Goal: Information Seeking & Learning: Check status

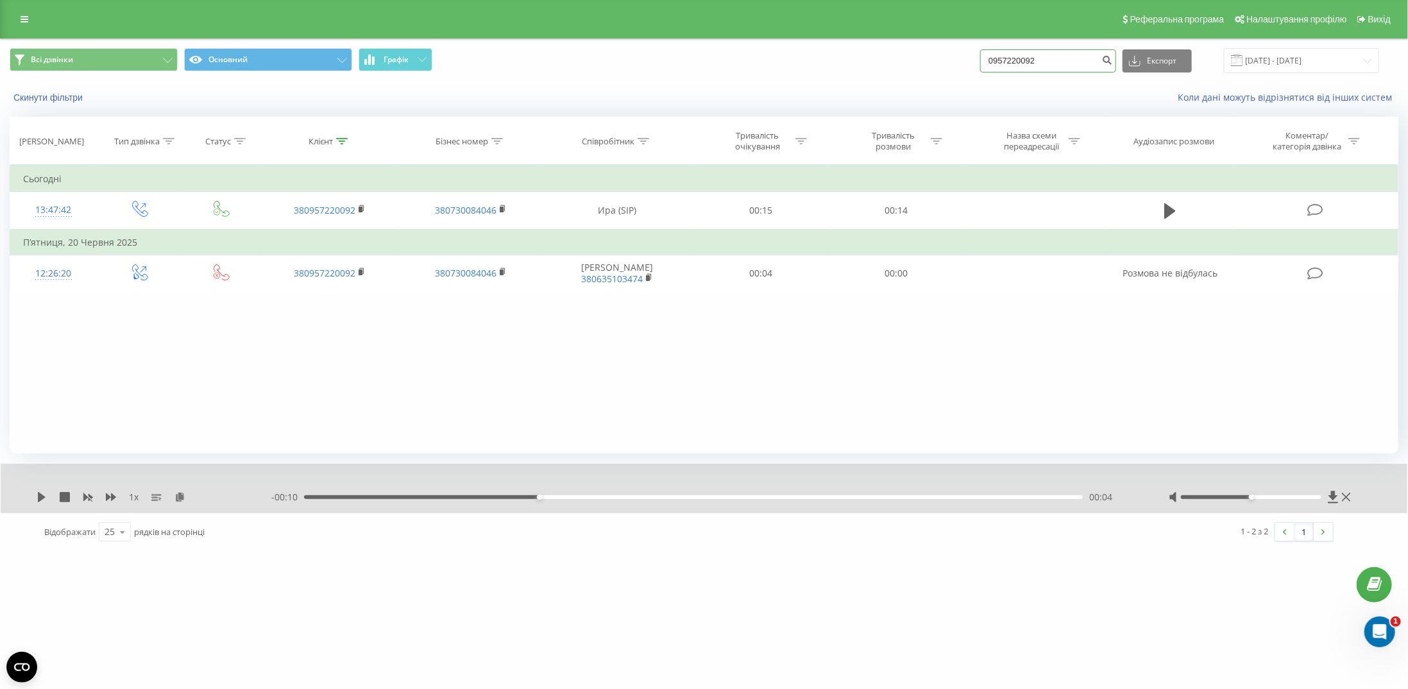
click at [1071, 67] on input "0957220092" at bounding box center [1048, 60] width 136 height 23
click at [27, 31] on div "Реферальна програма Налаштування профілю Вихід" at bounding box center [704, 19] width 1408 height 38
click at [24, 24] on link at bounding box center [24, 19] width 23 height 18
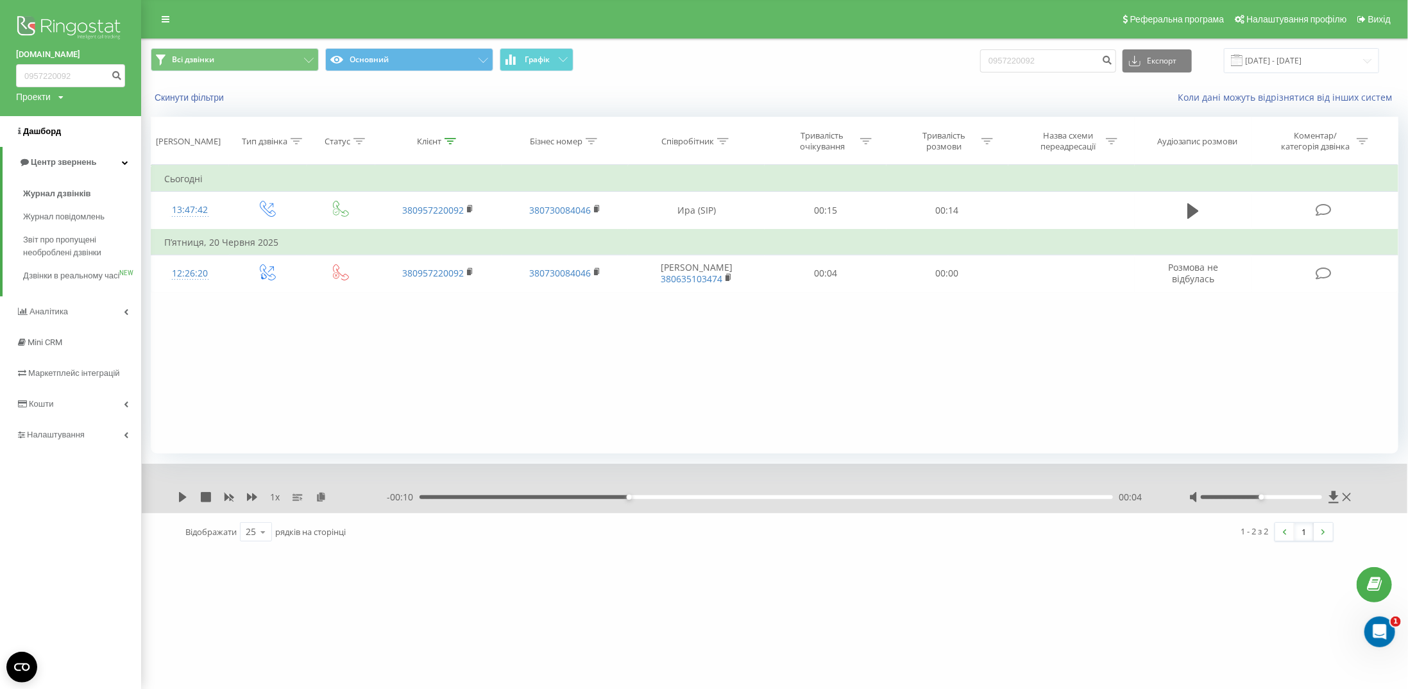
click at [48, 137] on span "Дашборд" at bounding box center [38, 131] width 45 height 13
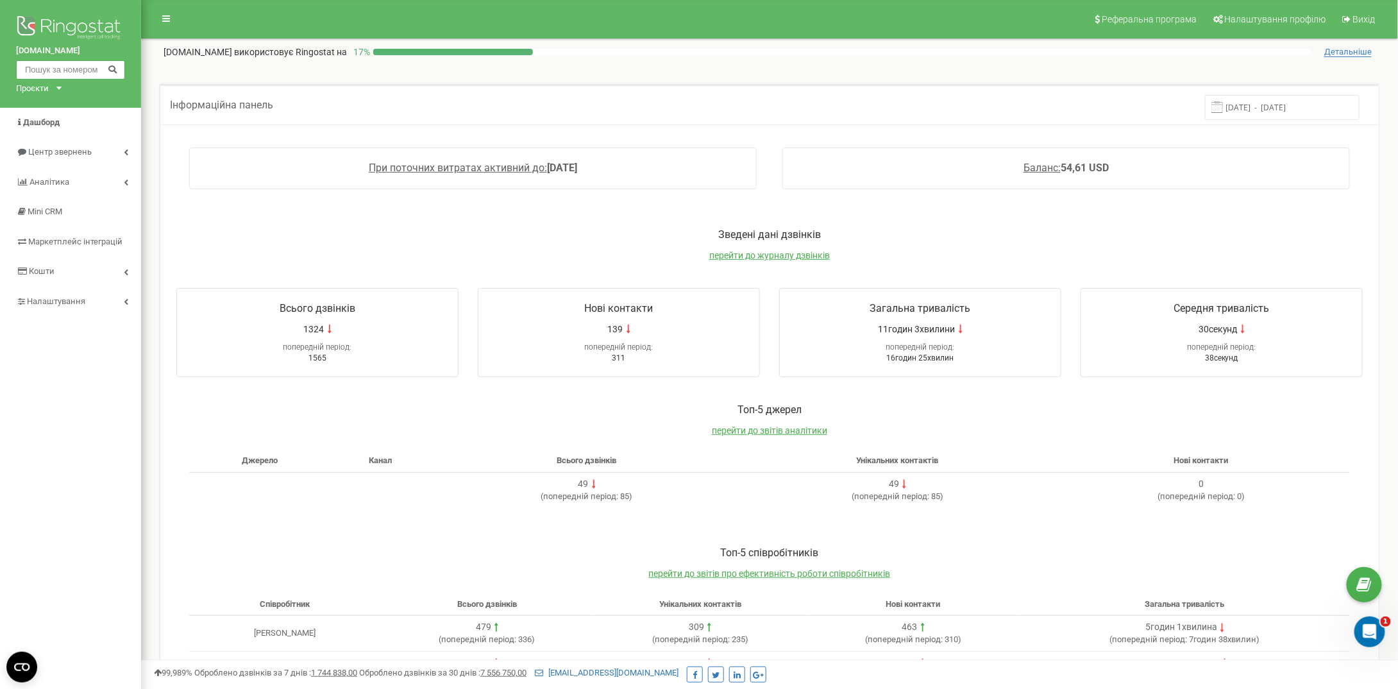
click at [62, 74] on input "text" at bounding box center [70, 69] width 109 height 19
click at [60, 183] on span "Аналiтика" at bounding box center [48, 182] width 39 height 10
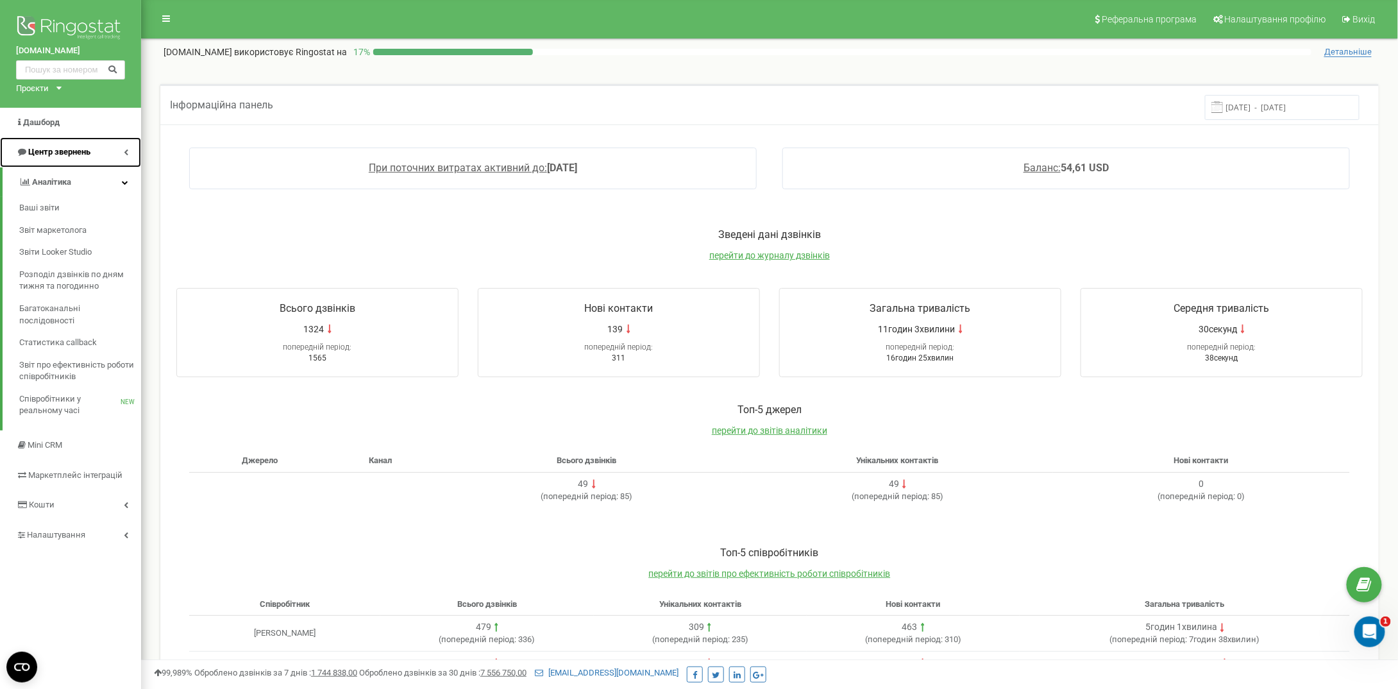
click at [90, 155] on span "Центр звернень" at bounding box center [59, 152] width 62 height 10
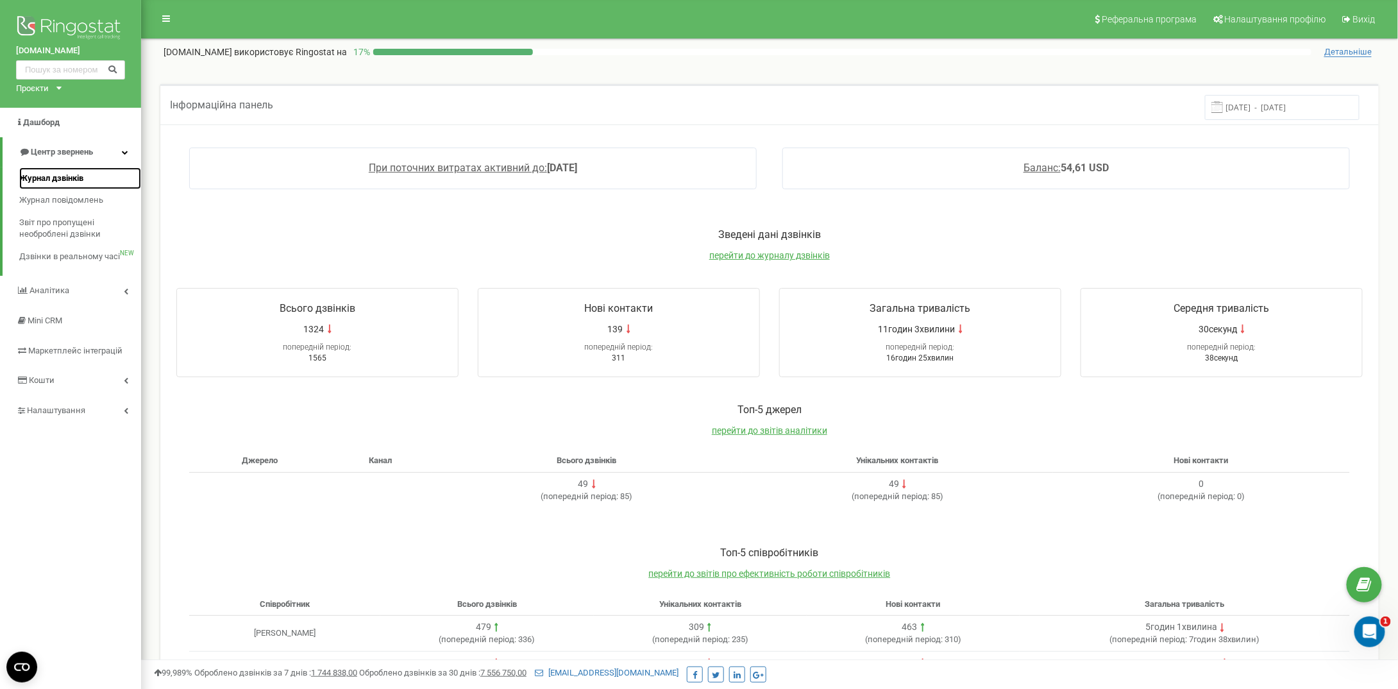
click at [94, 179] on link "Журнал дзвінків" at bounding box center [80, 178] width 122 height 22
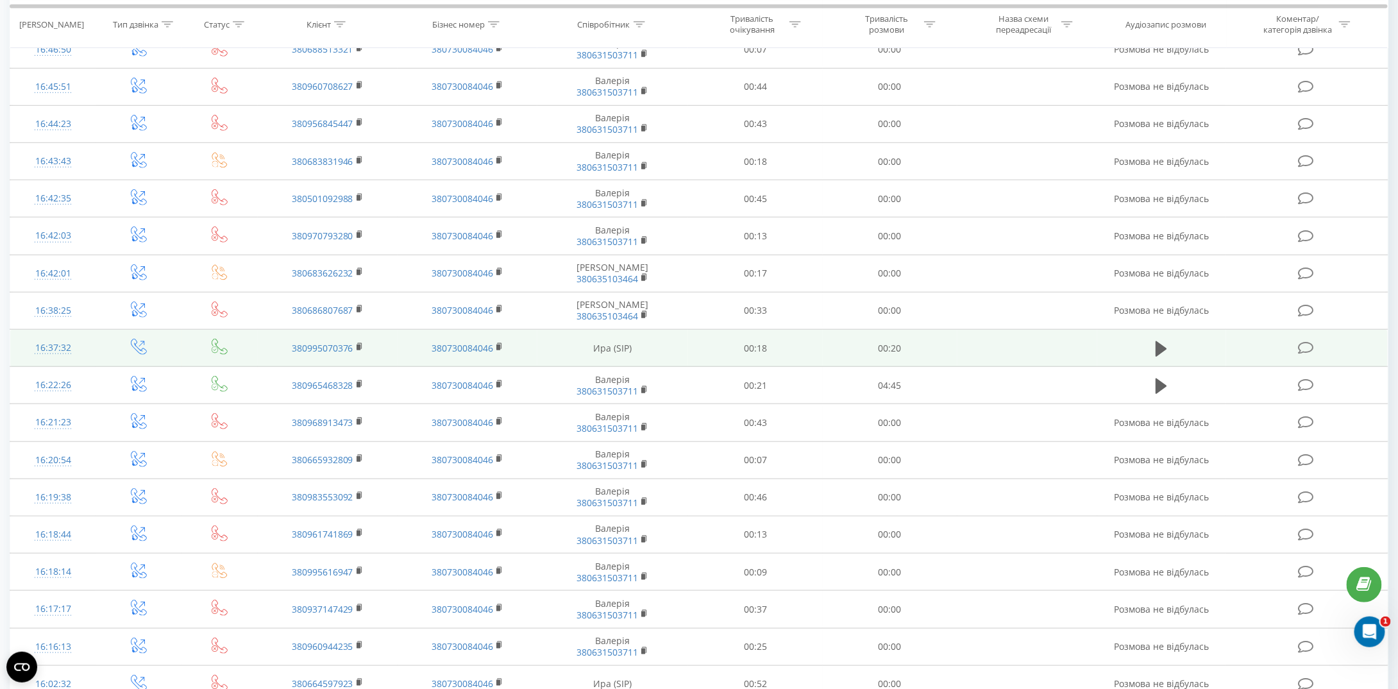
scroll to position [475, 0]
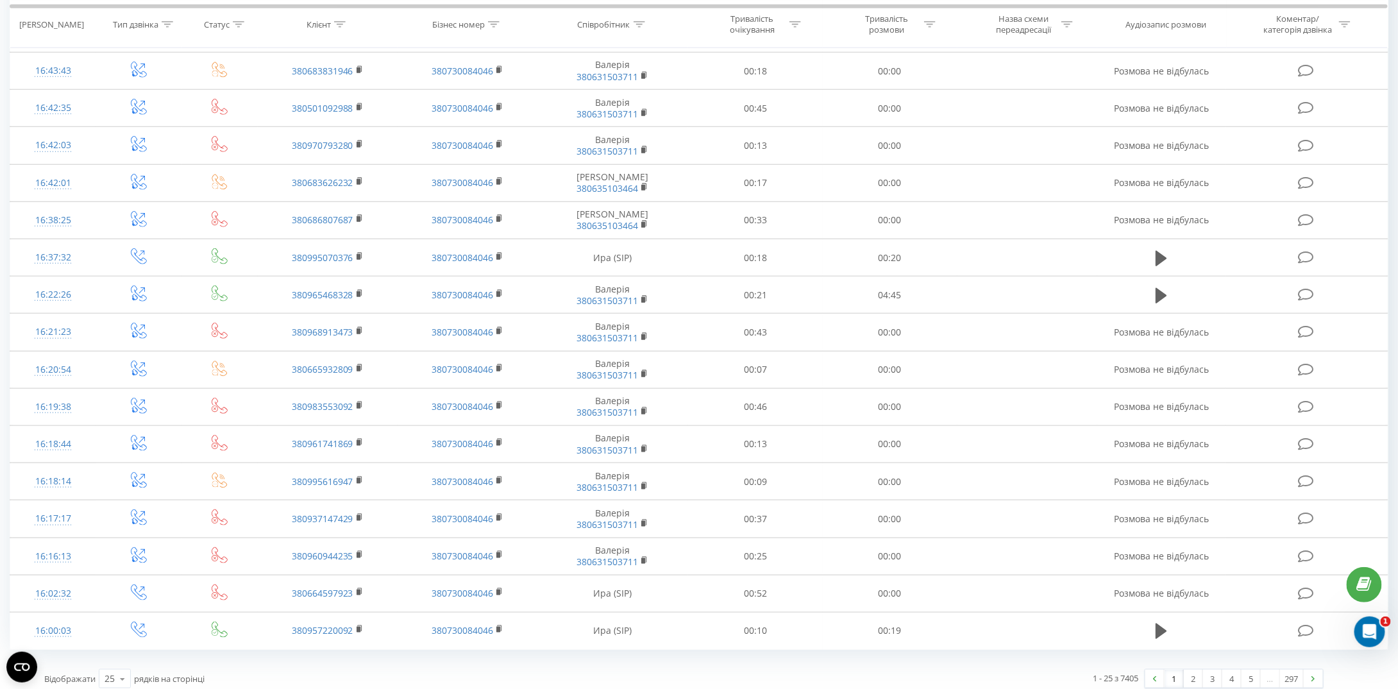
click at [1175, 671] on link "1" at bounding box center [1174, 679] width 19 height 18
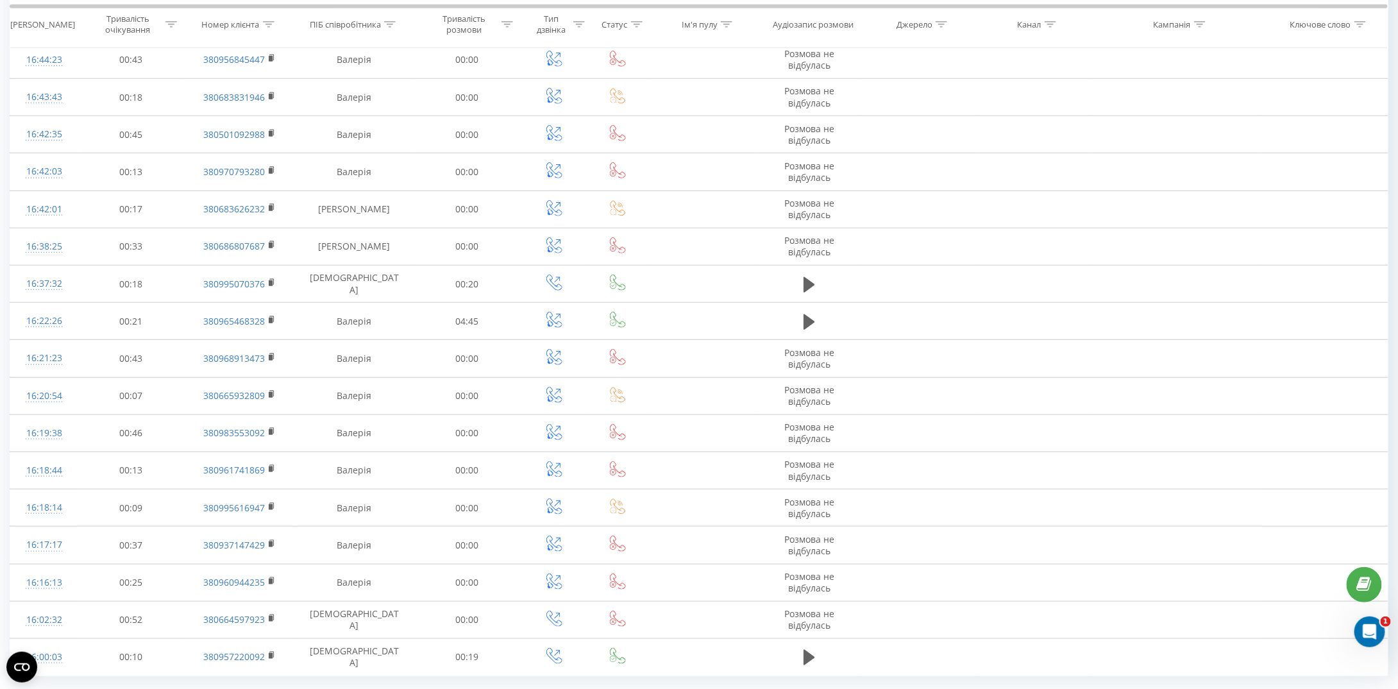
scroll to position [475, 0]
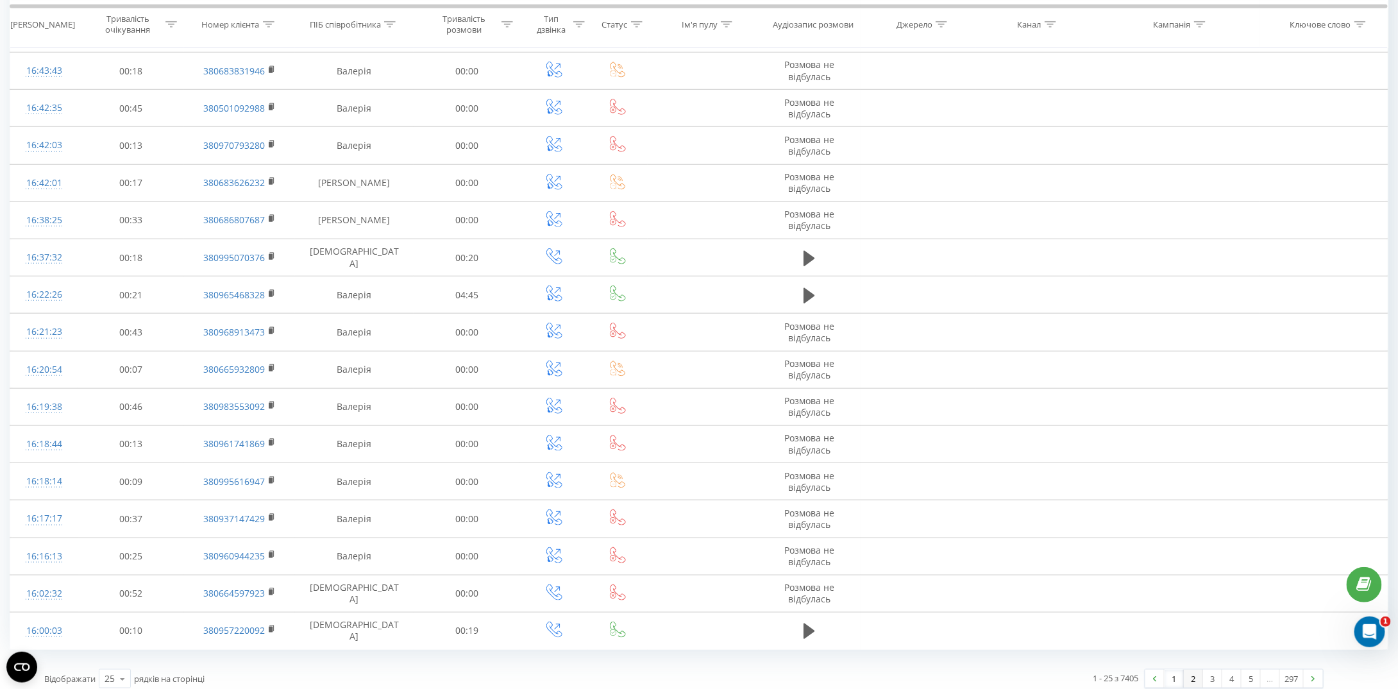
click at [1191, 670] on link "2" at bounding box center [1193, 679] width 19 height 18
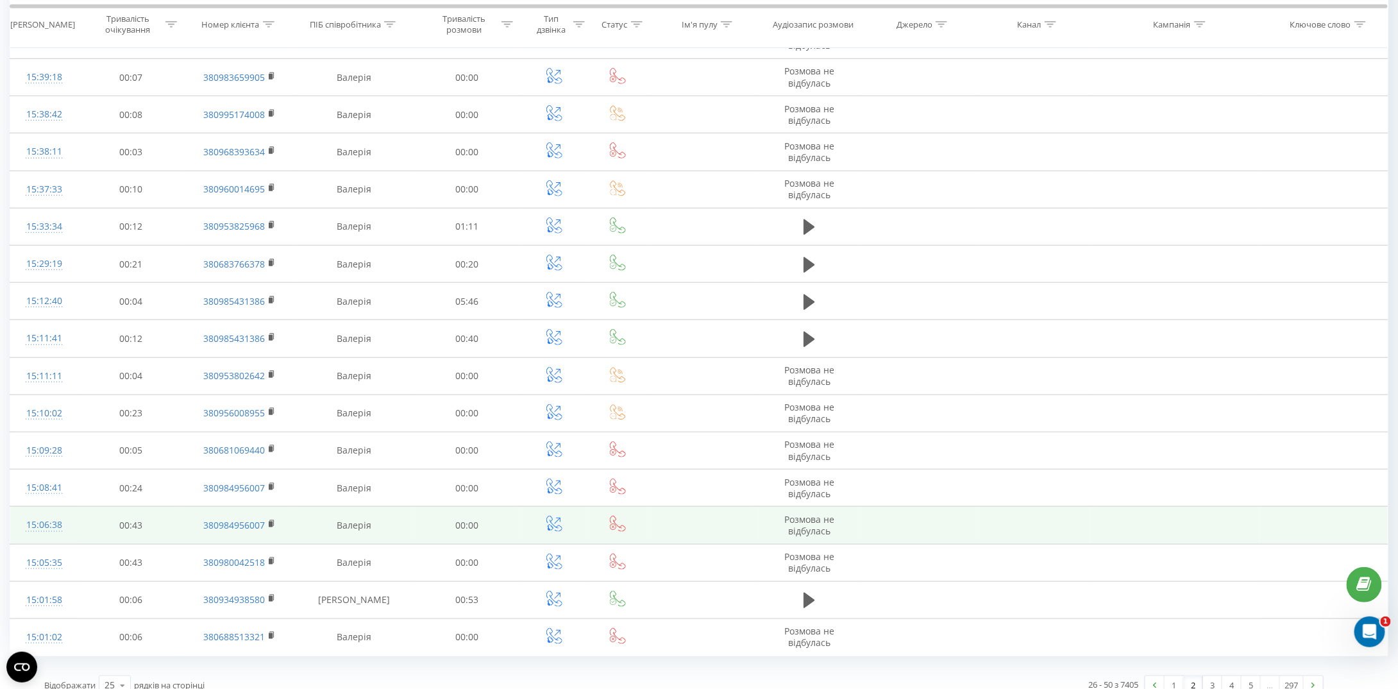
scroll to position [475, 0]
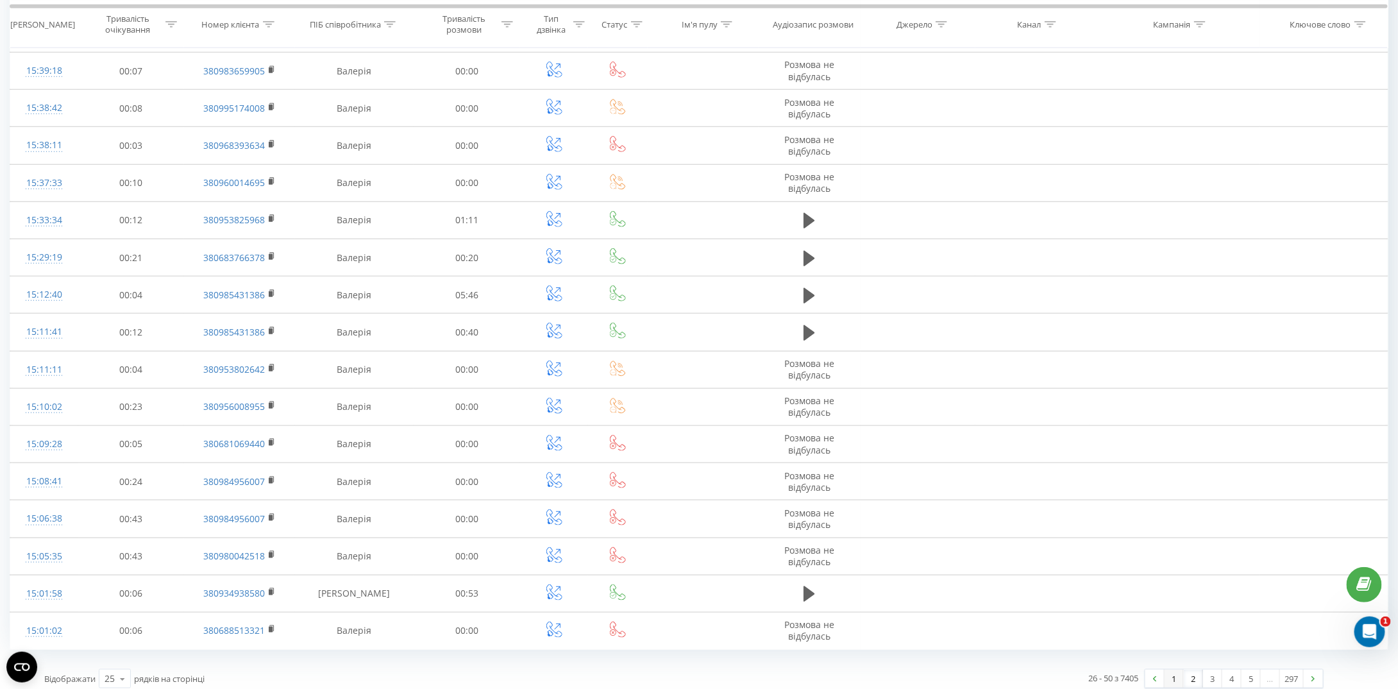
click at [1174, 671] on link "1" at bounding box center [1174, 679] width 19 height 18
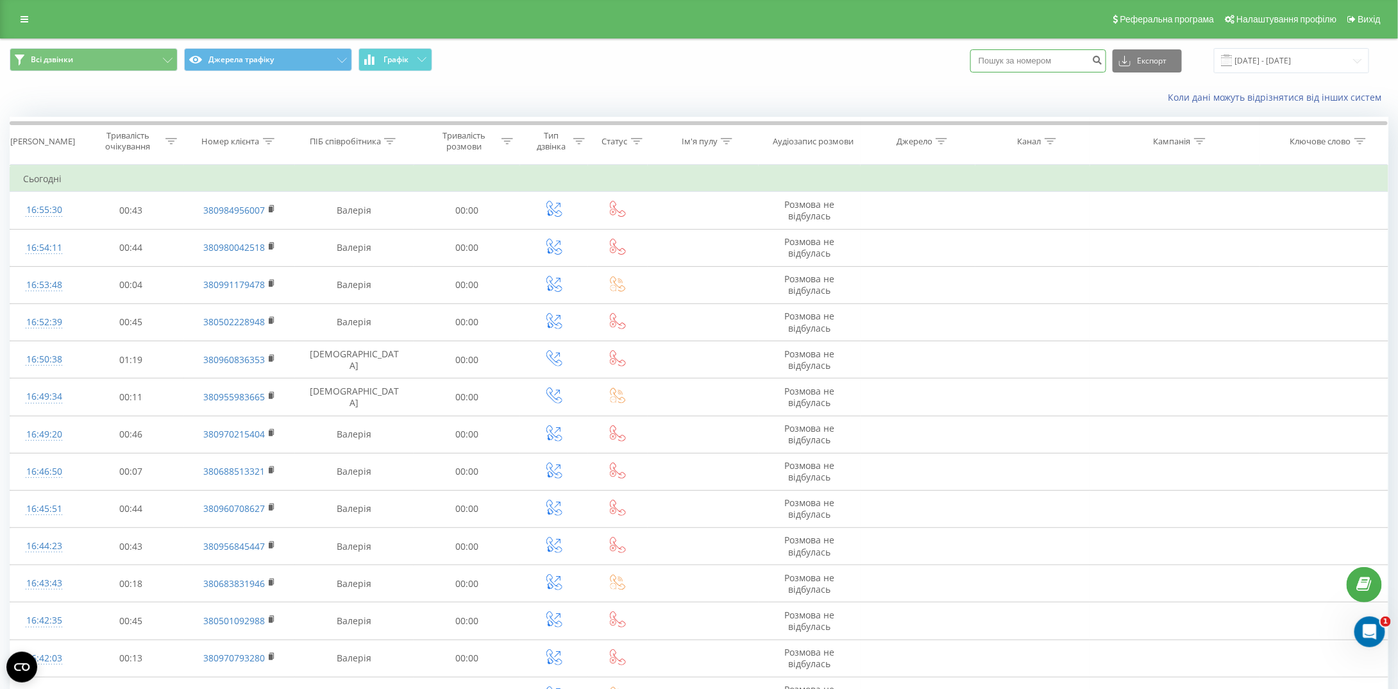
click at [1034, 63] on input at bounding box center [1038, 60] width 136 height 23
click at [1048, 58] on input at bounding box center [1038, 60] width 136 height 23
click at [1075, 63] on input at bounding box center [1038, 60] width 136 height 23
